Goal: Task Accomplishment & Management: Use online tool/utility

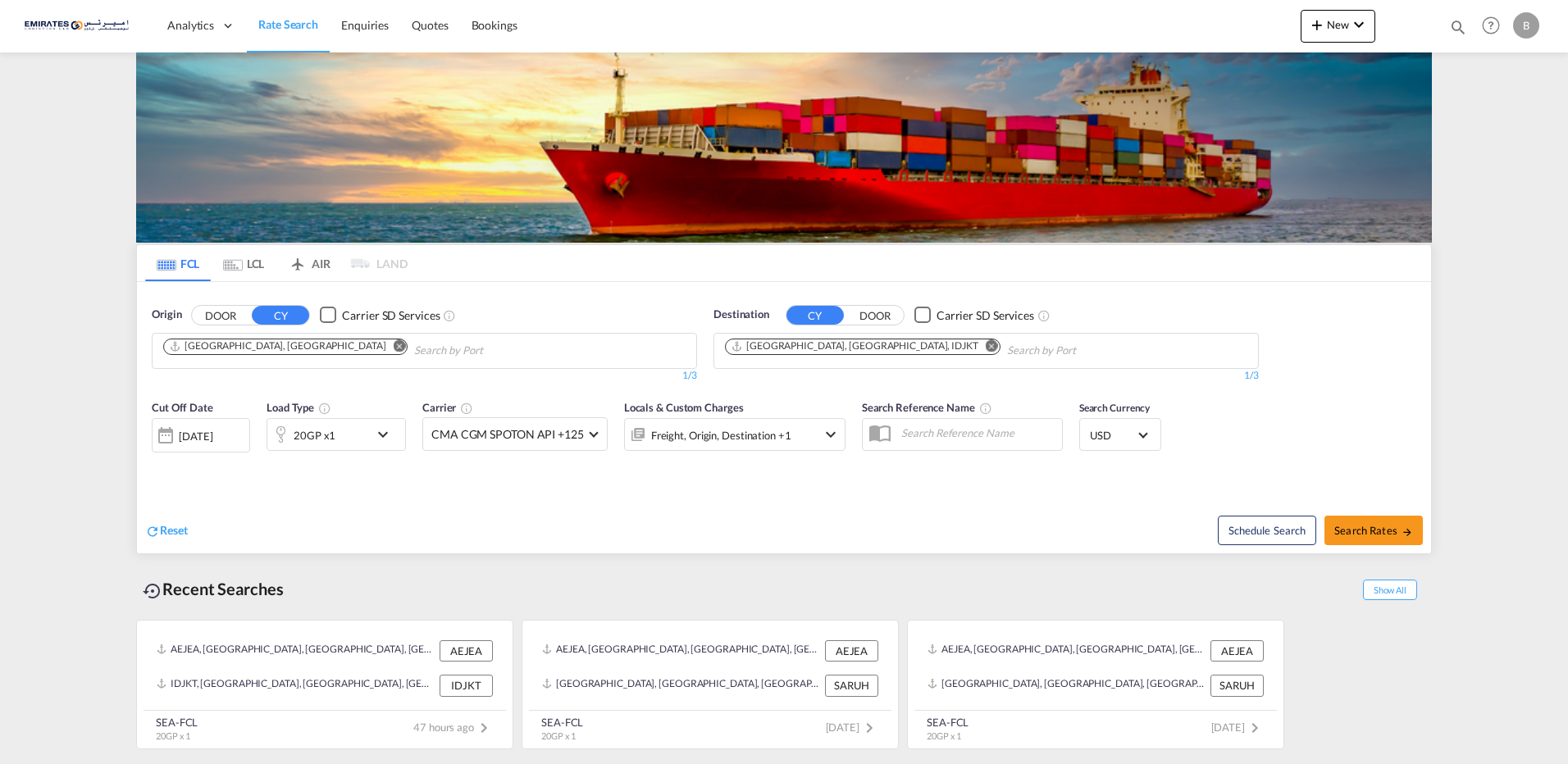
click at [986, 347] on md-icon "Remove" at bounding box center [993, 346] width 13 height 13
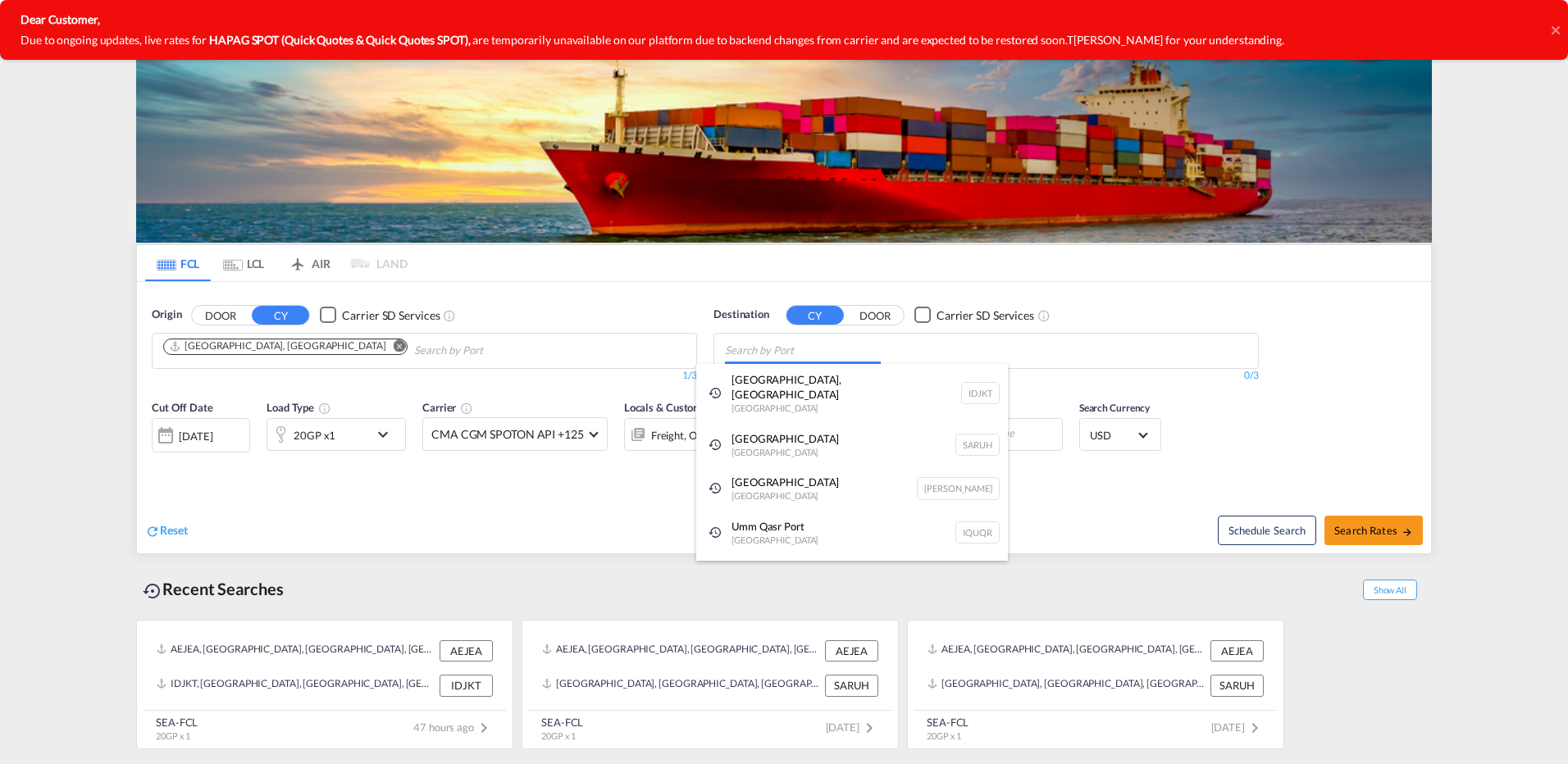
click at [803, 347] on body "Analytics Dashboard Rate Search Enquiries Quotes Bookings" at bounding box center [784, 382] width 1568 height 764
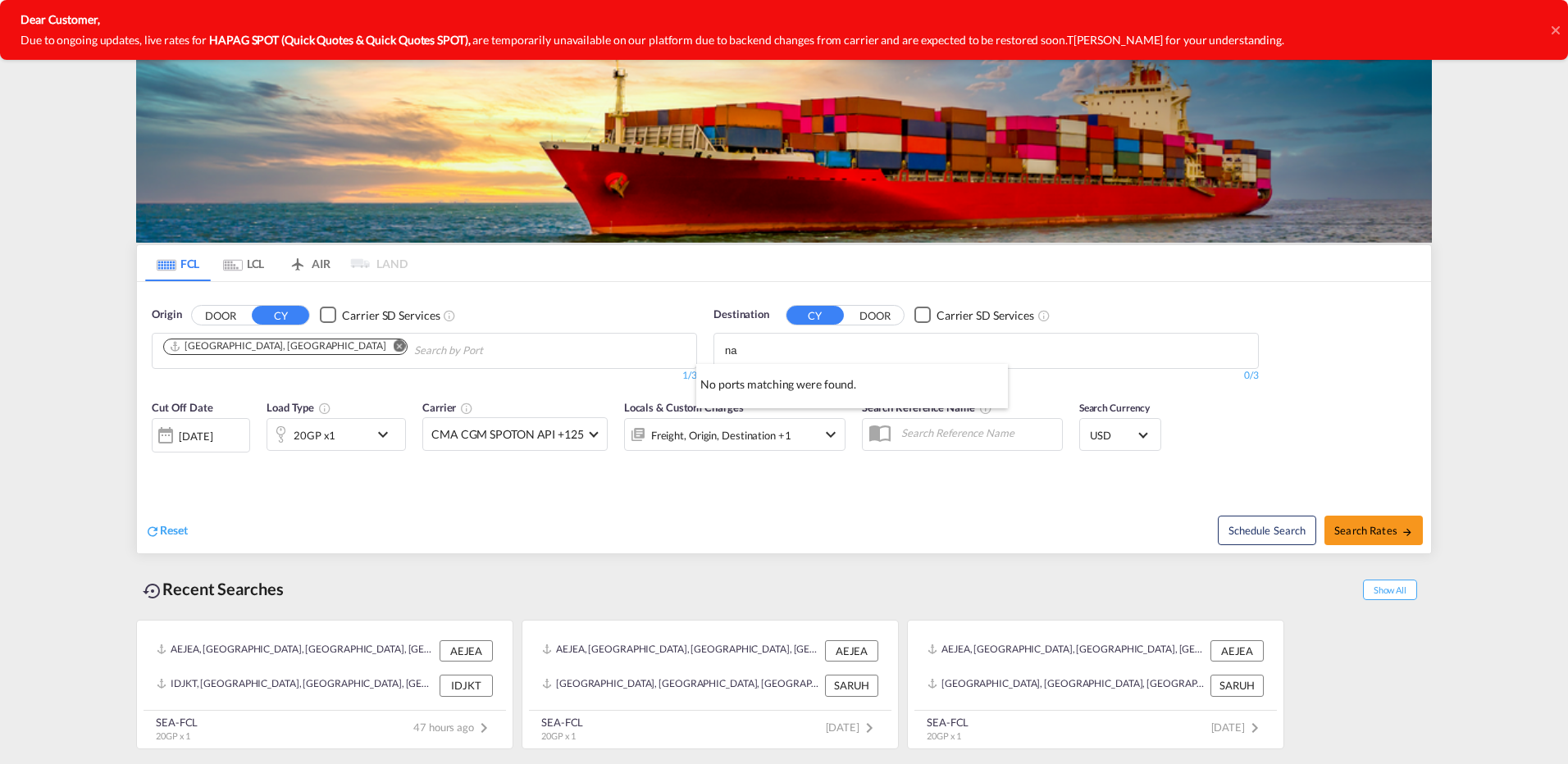
type input "n"
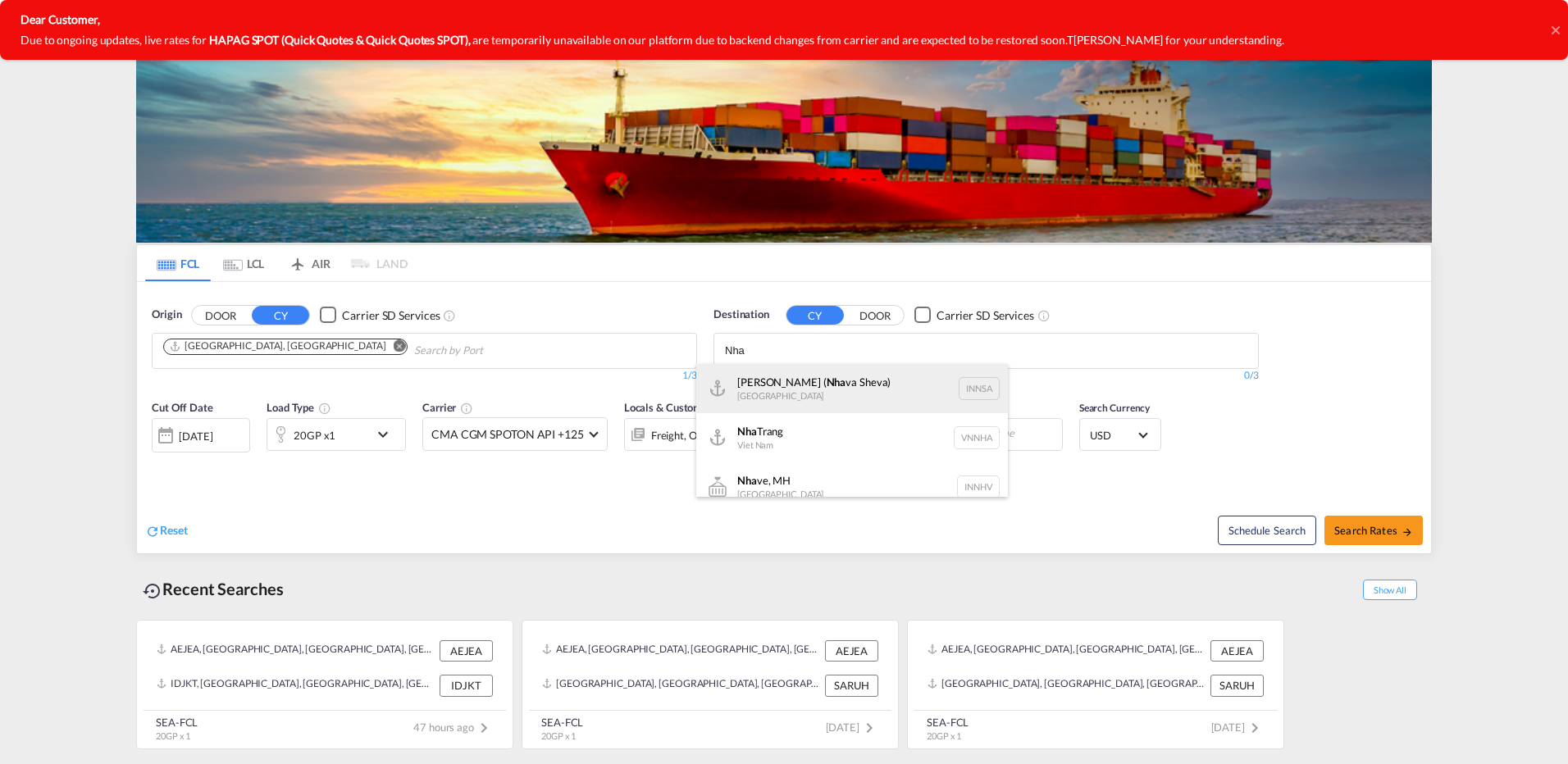
type input "Nha"
click at [821, 381] on div "[PERSON_NAME] ( [GEOGRAPHIC_DATA]) [GEOGRAPHIC_DATA] [GEOGRAPHIC_DATA]" at bounding box center [852, 389] width 312 height 49
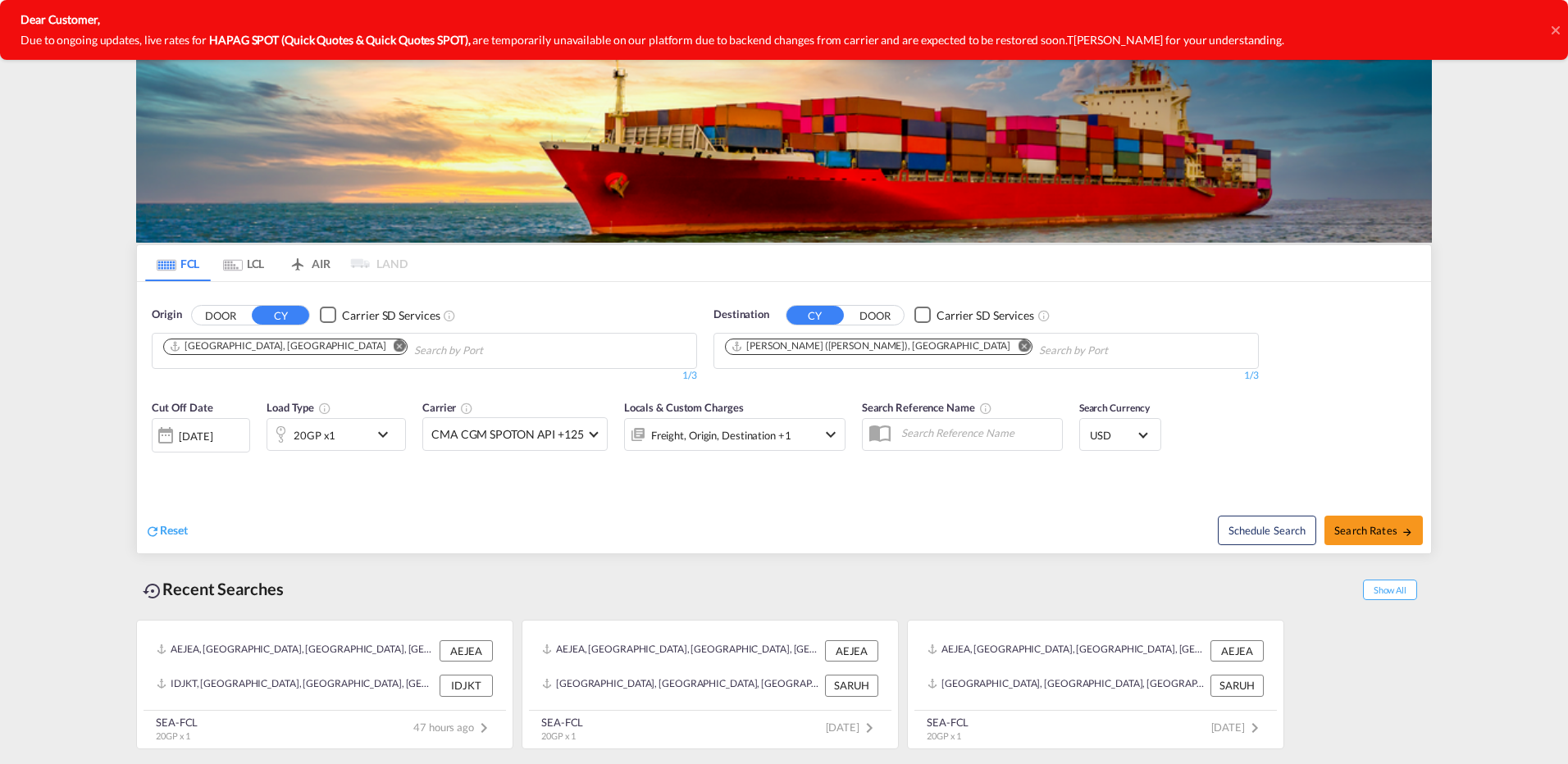
click at [382, 435] on md-icon "icon-chevron-down" at bounding box center [387, 434] width 28 height 20
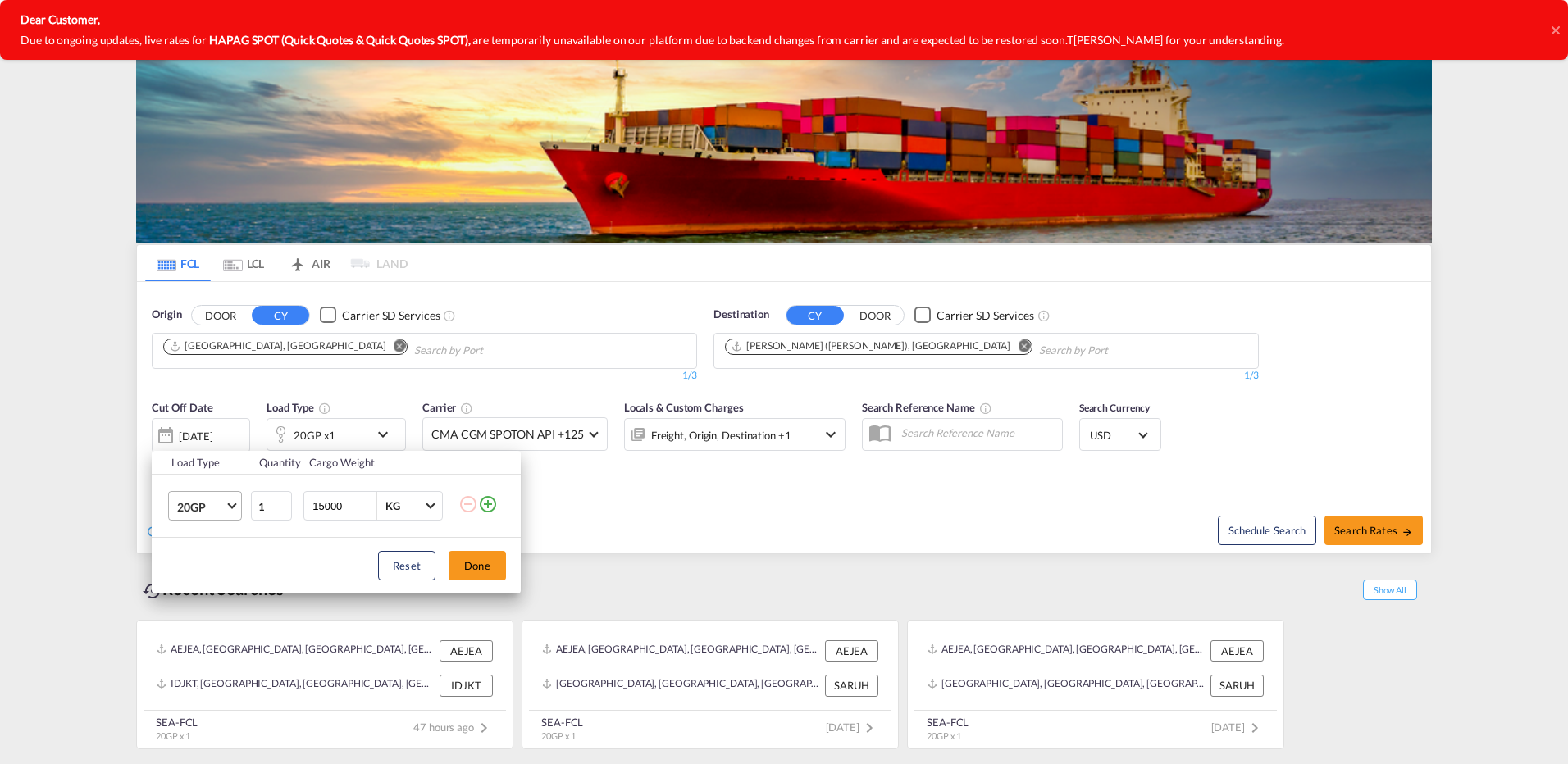
click at [234, 508] on md-select-value "20GP" at bounding box center [208, 505] width 65 height 28
click at [215, 590] on md-option "40HC" at bounding box center [219, 585] width 112 height 39
click at [347, 501] on input "15000" at bounding box center [344, 505] width 65 height 28
type input "1"
type input "20000"
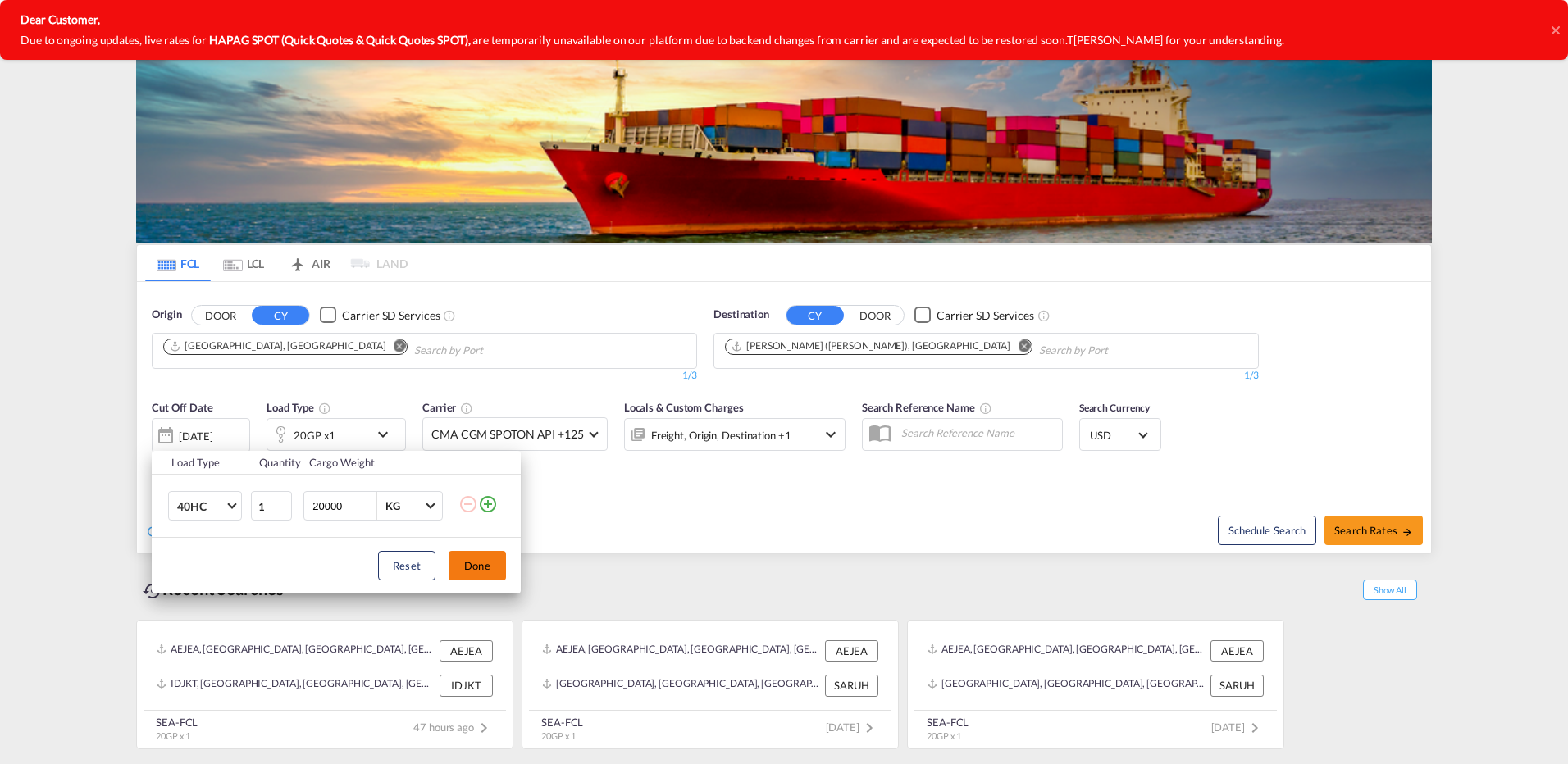
click at [495, 566] on button "Done" at bounding box center [477, 565] width 57 height 29
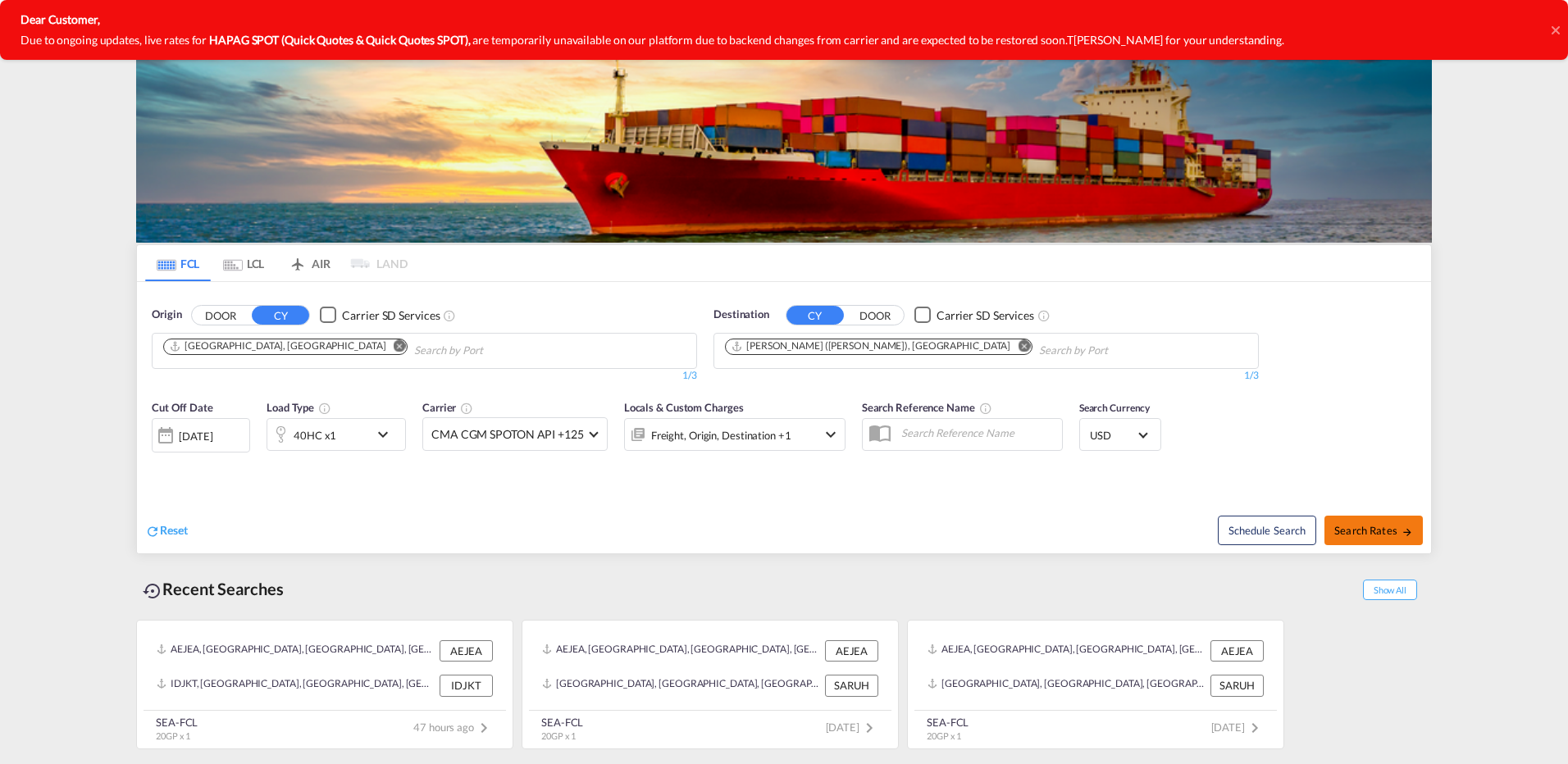
click at [1373, 531] on span "Search Rates" at bounding box center [1373, 531] width 79 height 13
type input "AEJEA to INNSA / [DATE]"
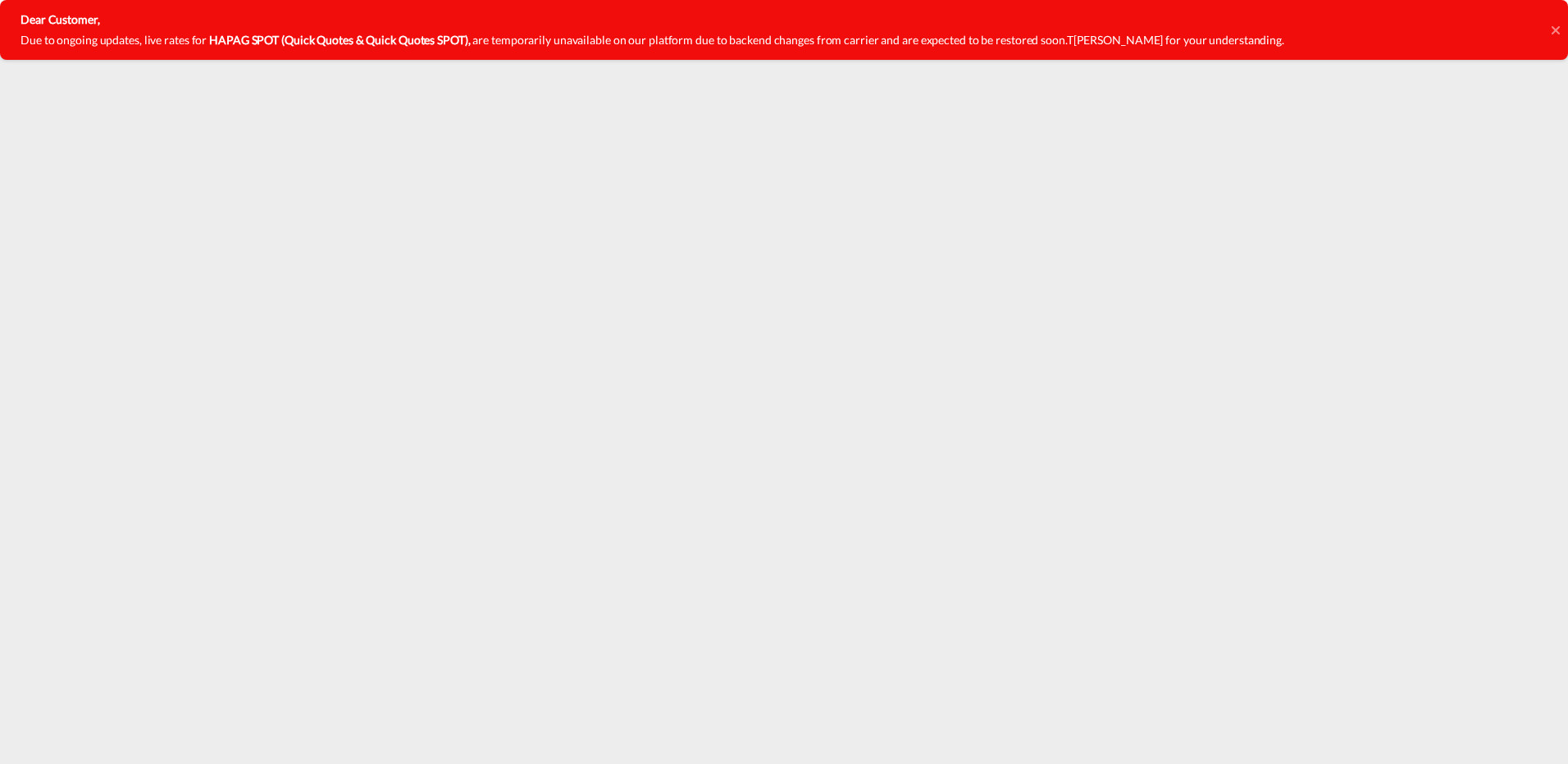
click at [1556, 29] on icon at bounding box center [1554, 29] width 8 height 8
